Goal: Transaction & Acquisition: Purchase product/service

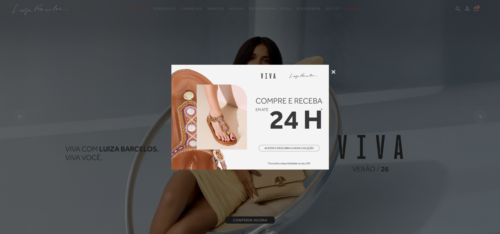
click at [333, 72] on icon at bounding box center [333, 72] width 4 height 4
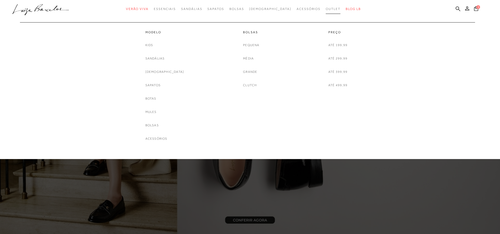
click at [325, 9] on span "Outlet" at bounding box center [332, 9] width 15 height 4
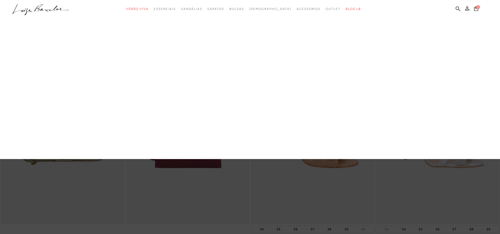
click at [0, 0] on link "Bolsas" at bounding box center [0, 0] width 0 height 0
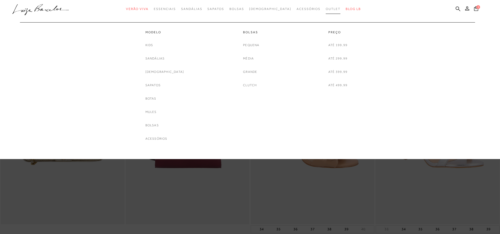
click at [325, 8] on span "Outlet" at bounding box center [332, 9] width 15 height 4
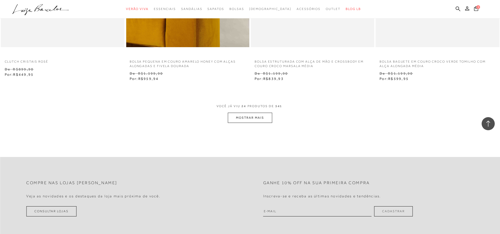
scroll to position [1337, 0]
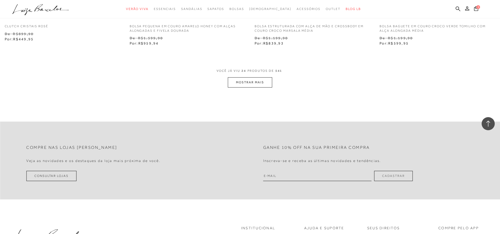
click at [256, 80] on button "MOSTRAR MAIS" at bounding box center [250, 82] width 44 height 10
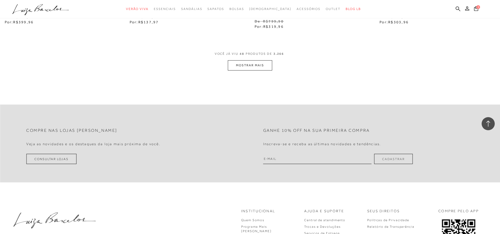
scroll to position [2648, 0]
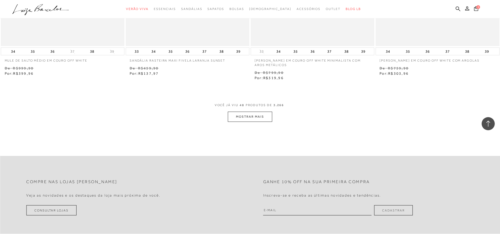
click at [259, 115] on button "MOSTRAR MAIS" at bounding box center [250, 117] width 44 height 10
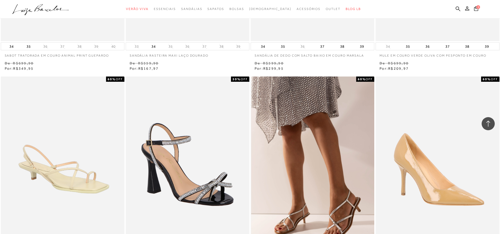
scroll to position [3776, 0]
